Goal: Transaction & Acquisition: Purchase product/service

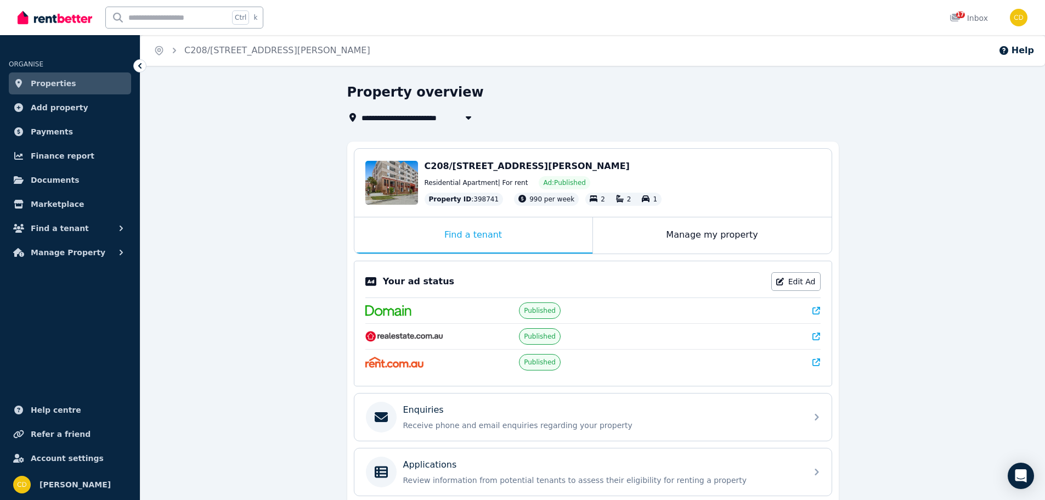
click at [43, 12] on img at bounding box center [55, 17] width 75 height 16
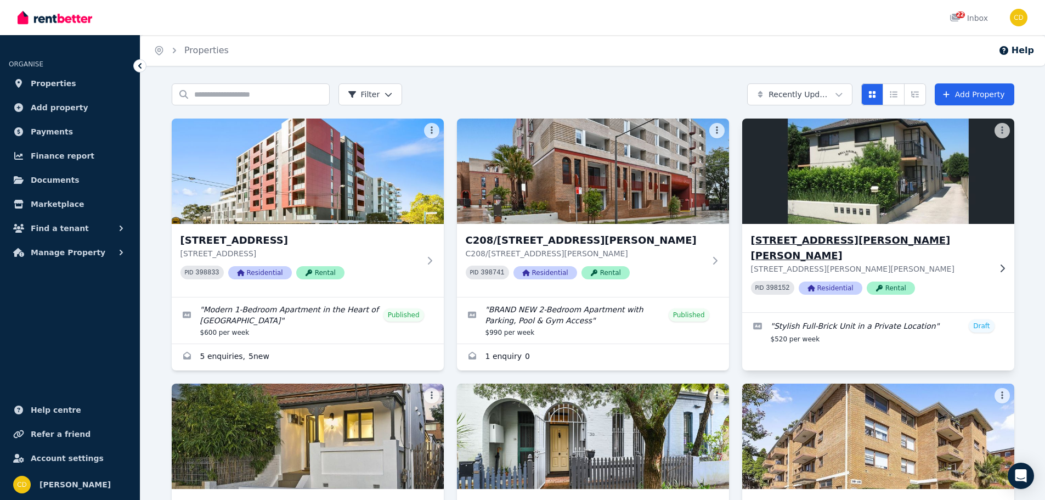
click at [1001, 264] on icon at bounding box center [1002, 268] width 4 height 8
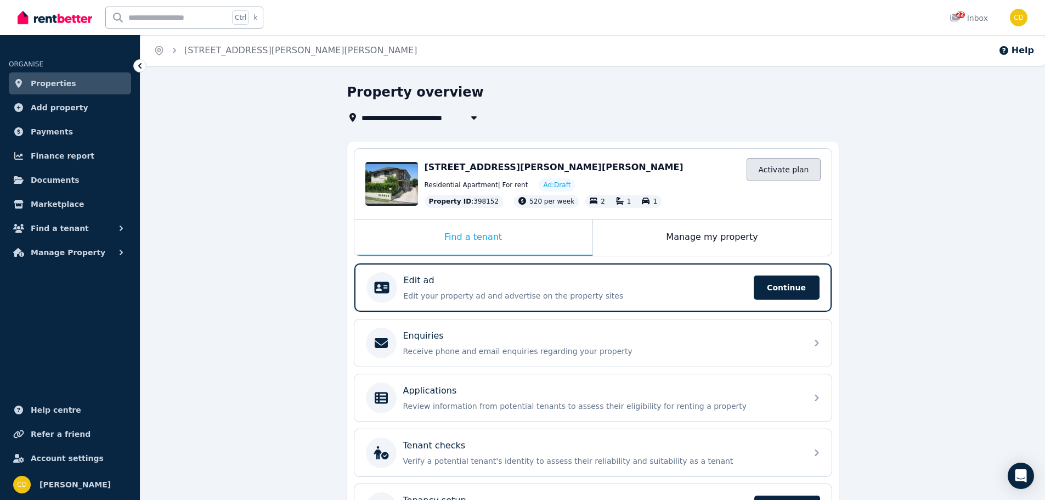
click at [797, 170] on link "Activate plan" at bounding box center [784, 169] width 74 height 23
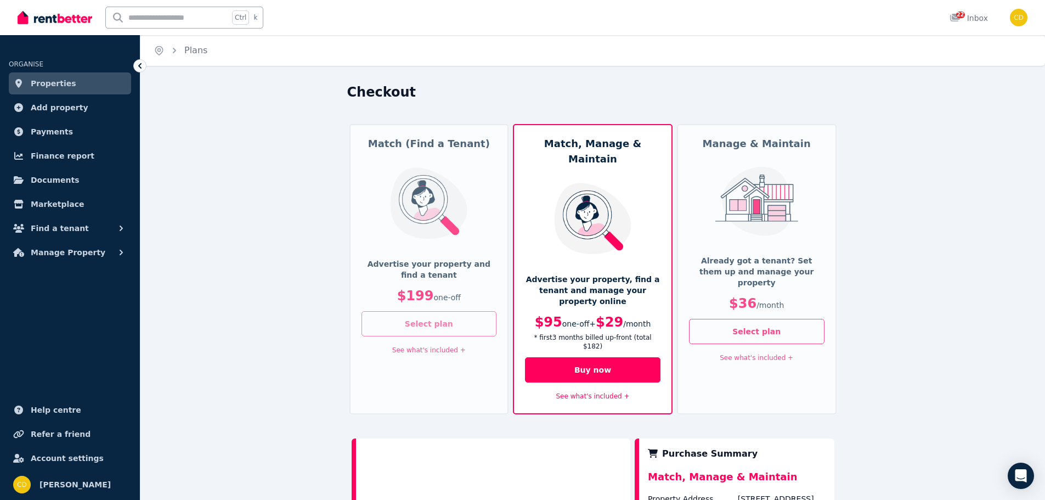
click at [460, 329] on button "Select plan" at bounding box center [430, 323] width 136 height 25
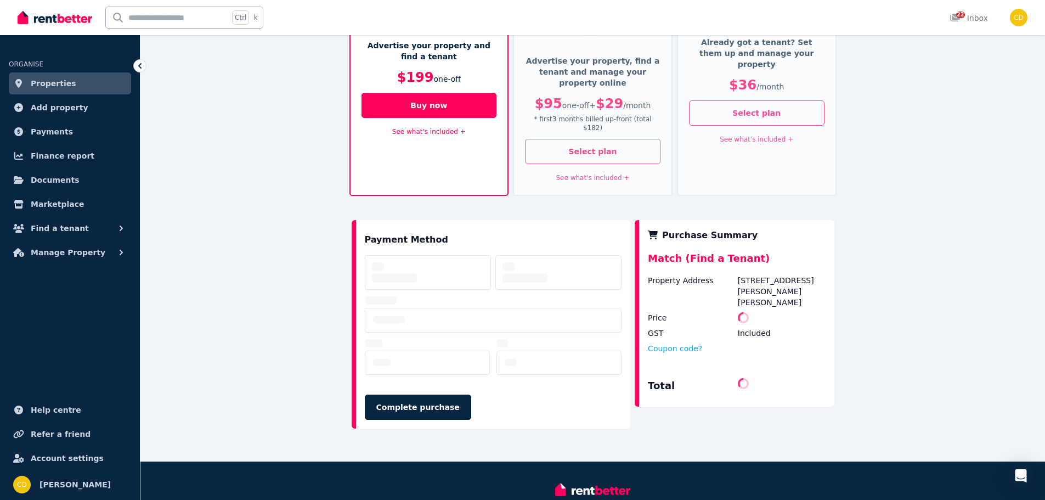
scroll to position [219, 0]
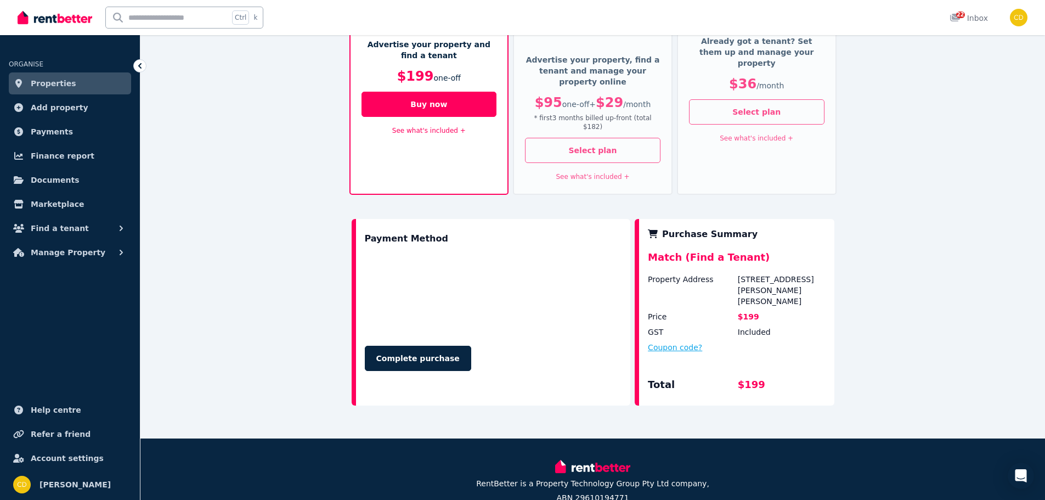
click at [681, 342] on button "Coupon code?" at bounding box center [675, 347] width 54 height 11
click at [681, 351] on input "text" at bounding box center [688, 358] width 80 height 14
type input "*****"
click at [762, 346] on button "Apply" at bounding box center [759, 355] width 44 height 19
click at [408, 346] on button "Complete purchase" at bounding box center [418, 358] width 106 height 25
